Goal: Information Seeking & Learning: Learn about a topic

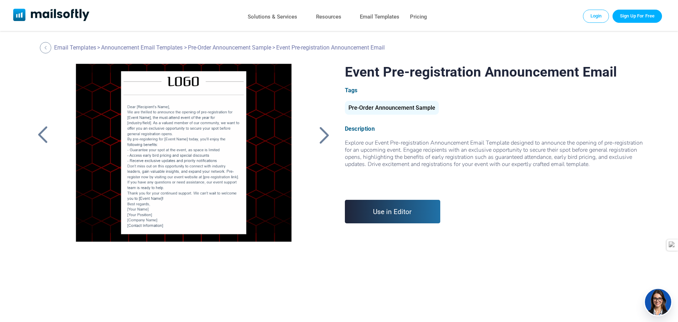
click at [323, 129] on div at bounding box center [324, 135] width 18 height 18
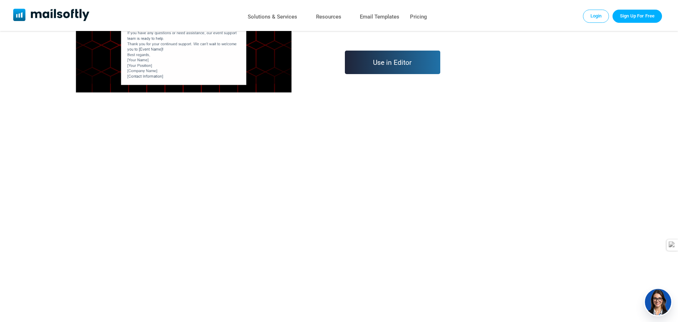
scroll to position [213, 0]
